Goal: Information Seeking & Learning: Learn about a topic

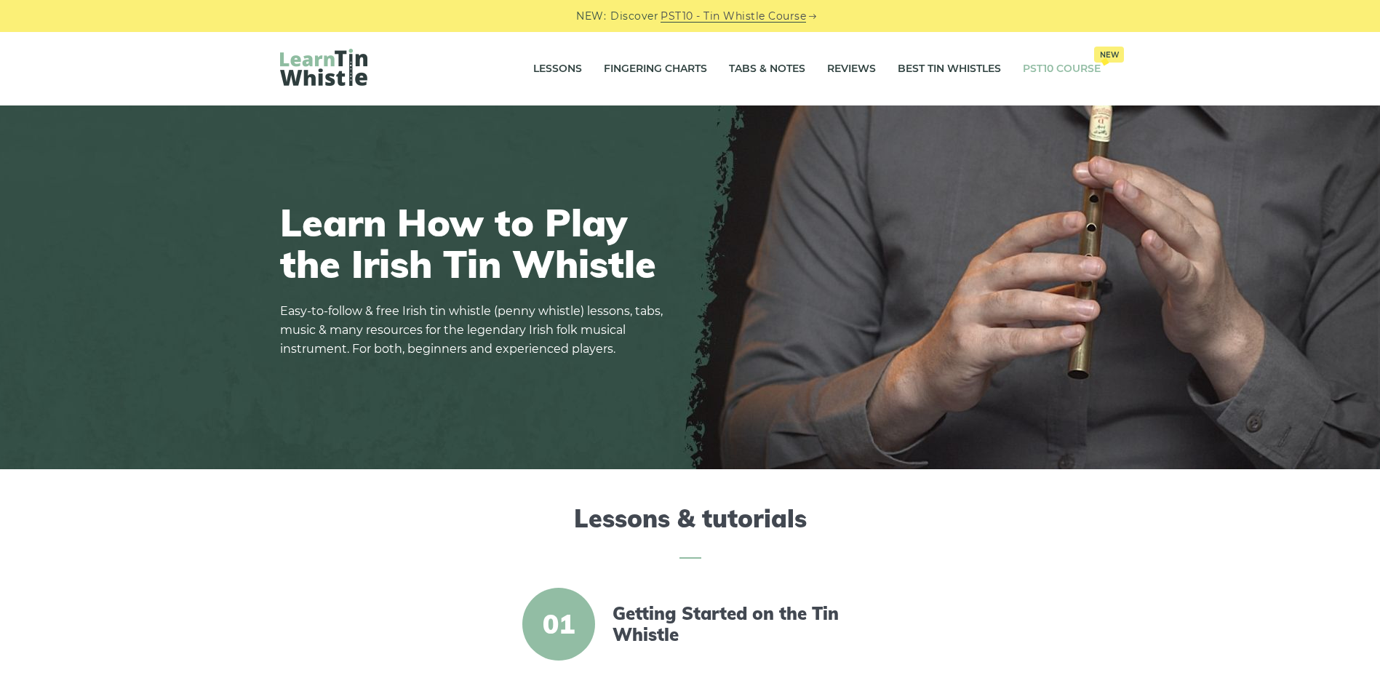
click at [1030, 74] on link "PST10 Course New" at bounding box center [1062, 69] width 78 height 36
click at [557, 71] on link "Lessons" at bounding box center [557, 69] width 49 height 36
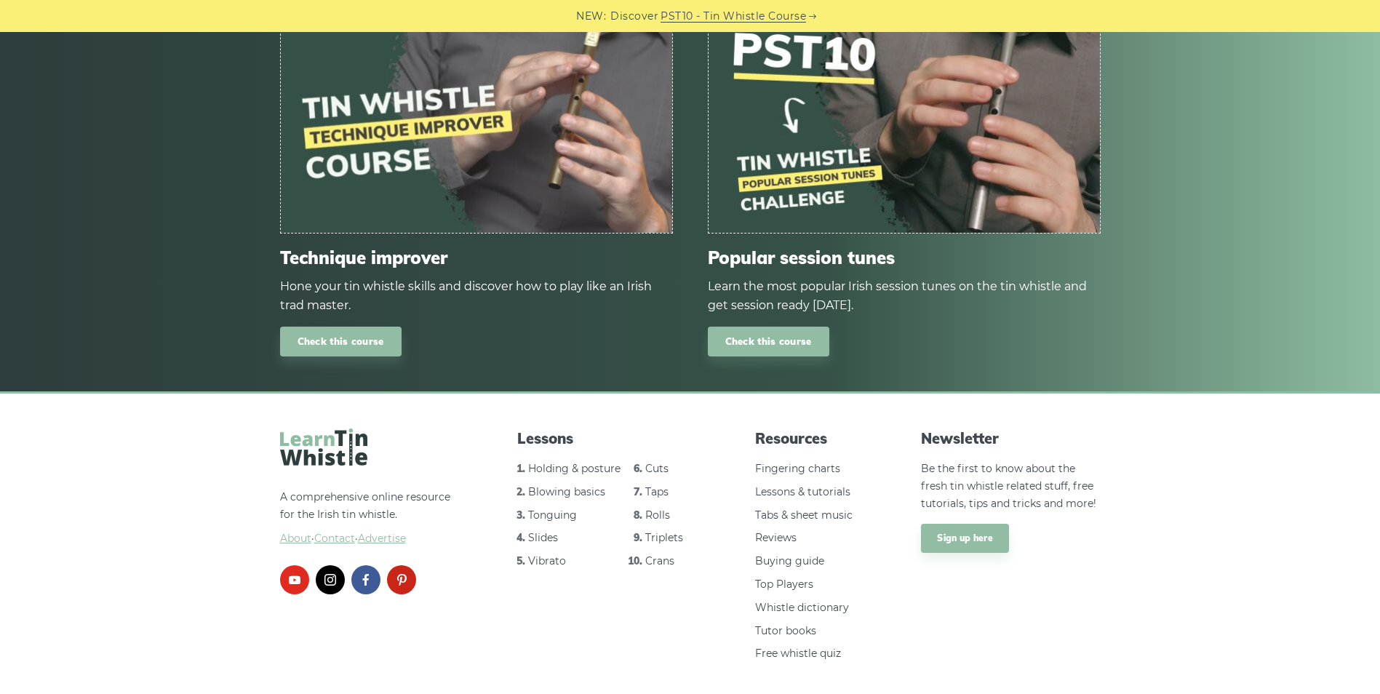
scroll to position [1936, 0]
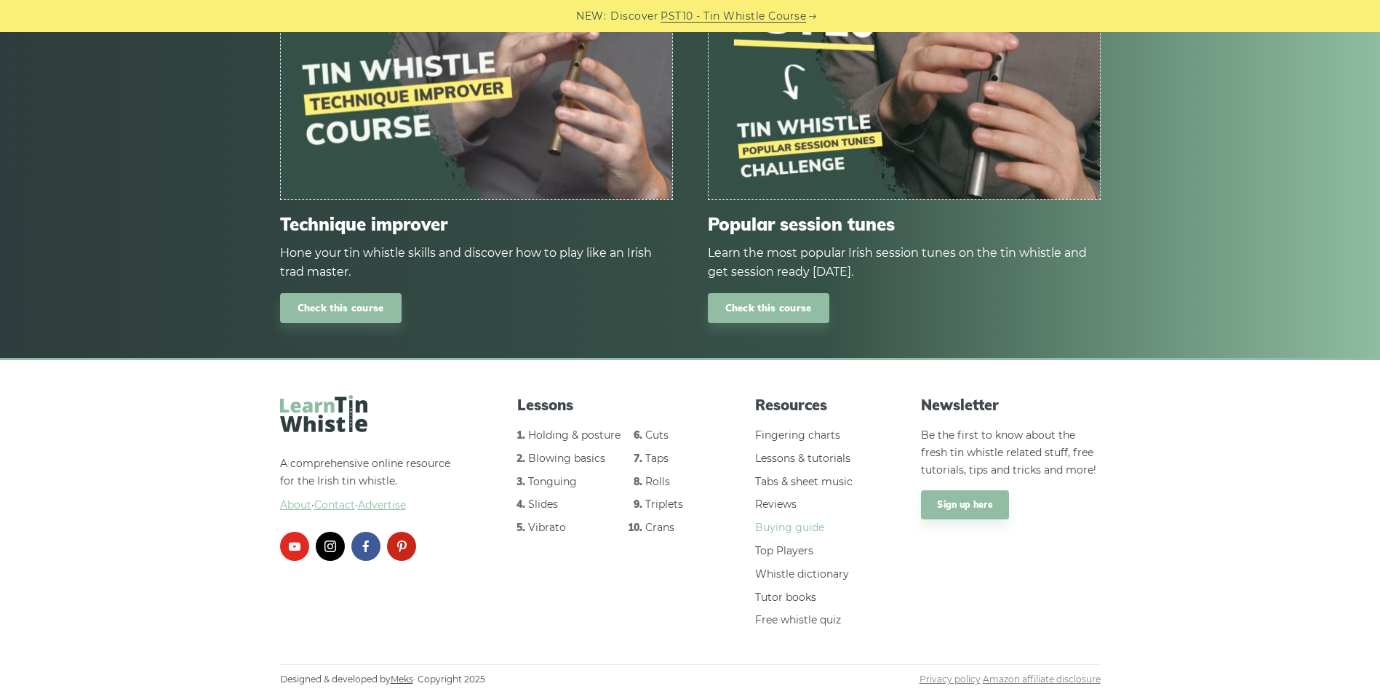
click at [803, 526] on link "Buying guide" at bounding box center [789, 527] width 69 height 13
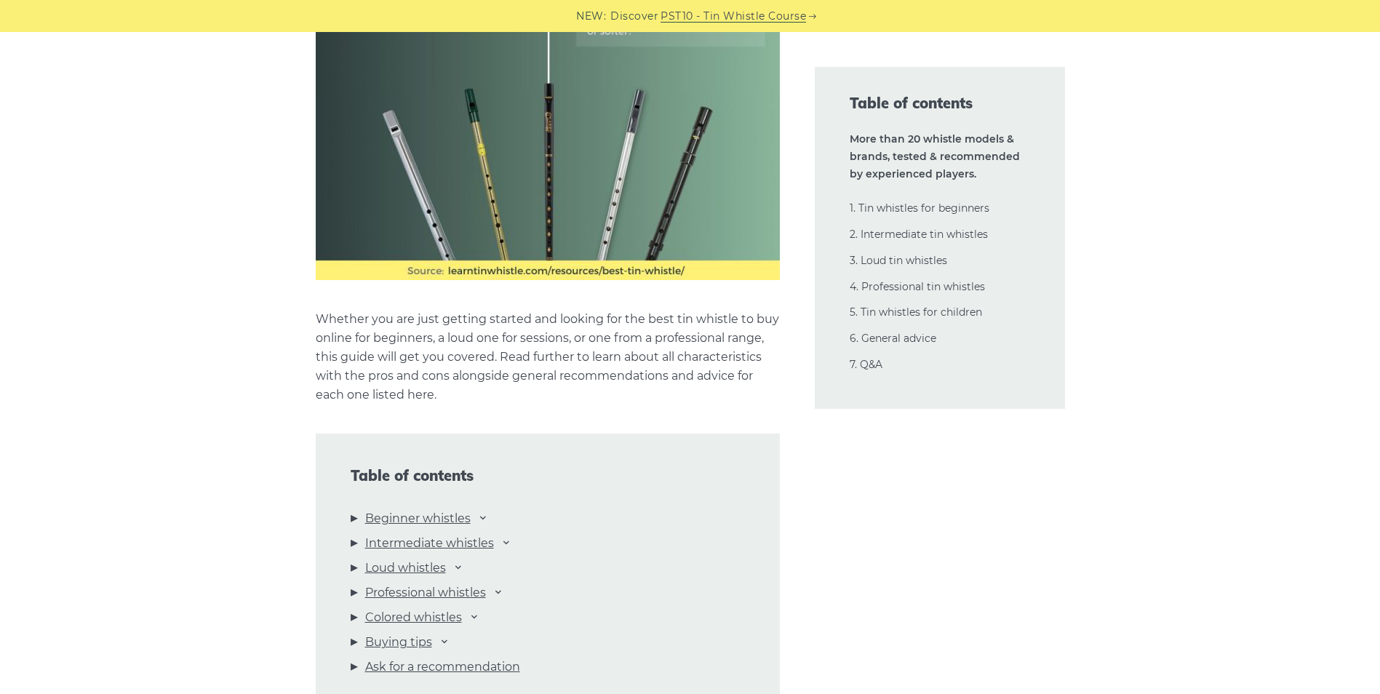
scroll to position [1455, 0]
